Goal: Task Accomplishment & Management: Manage account settings

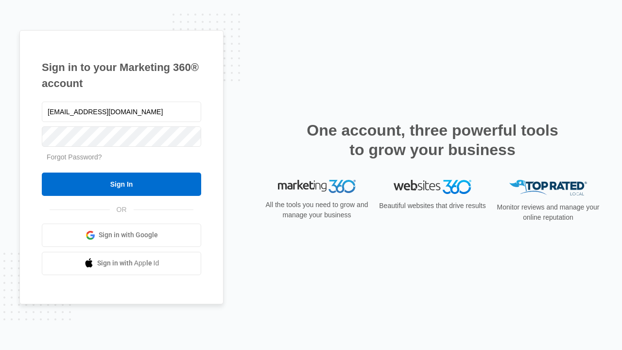
type input "[EMAIL_ADDRESS][DOMAIN_NAME]"
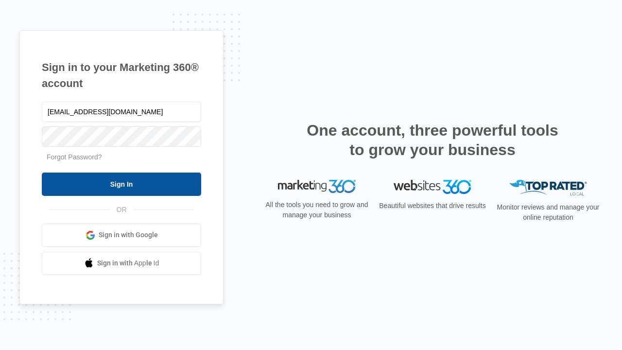
click at [122, 184] on input "Sign In" at bounding box center [121, 184] width 159 height 23
